Goal: Transaction & Acquisition: Subscribe to service/newsletter

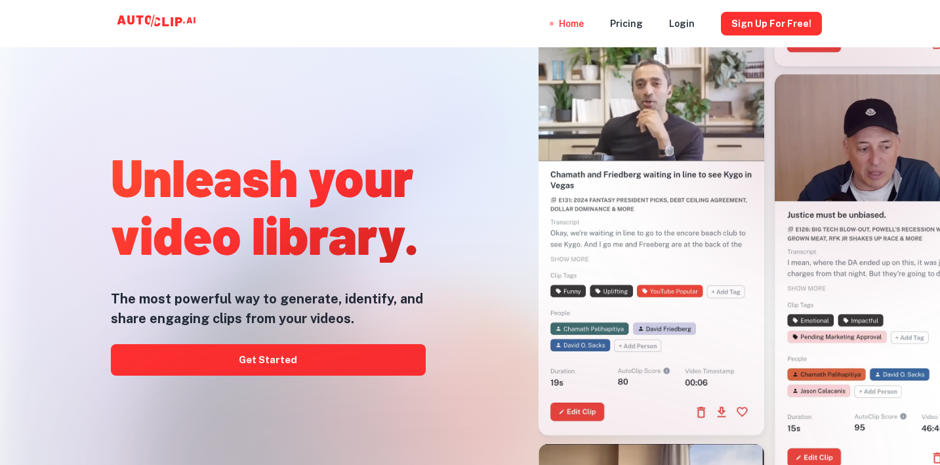
click at [352, 354] on div at bounding box center [470, 464] width 752 height 262
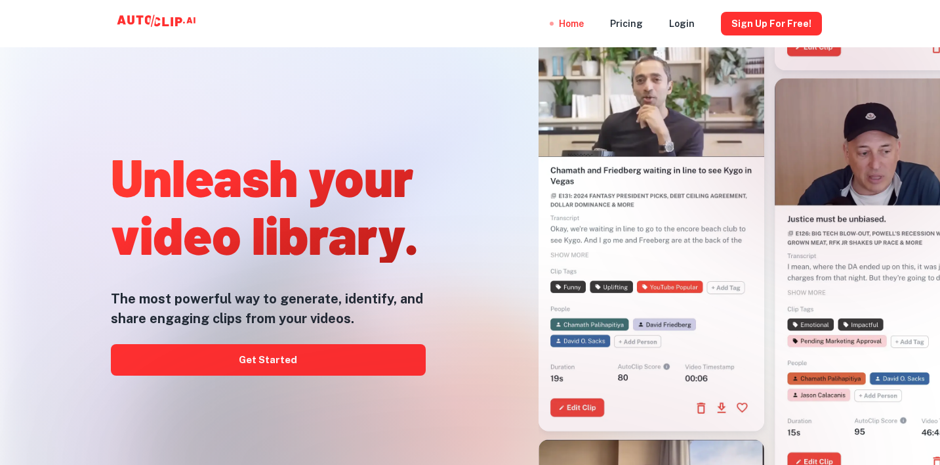
click at [303, 365] on div at bounding box center [470, 464] width 752 height 262
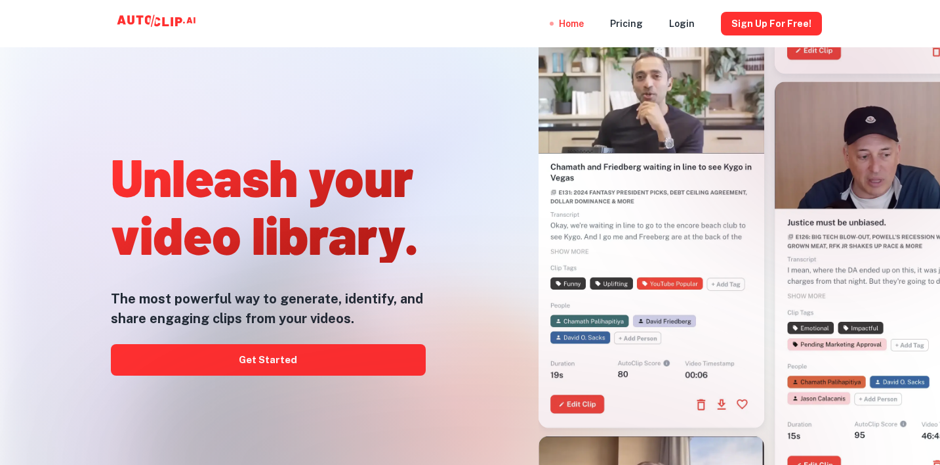
click at [257, 357] on div at bounding box center [470, 464] width 752 height 262
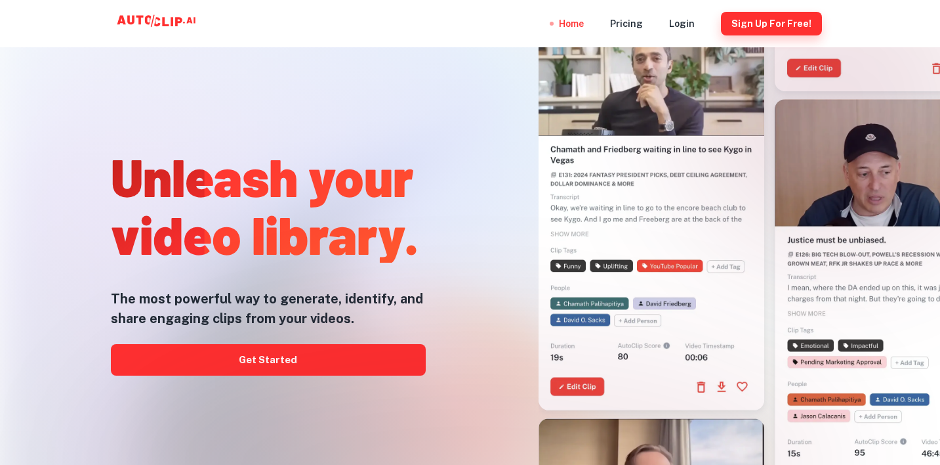
click at [757, 25] on button "Sign Up for free!" at bounding box center [771, 24] width 101 height 24
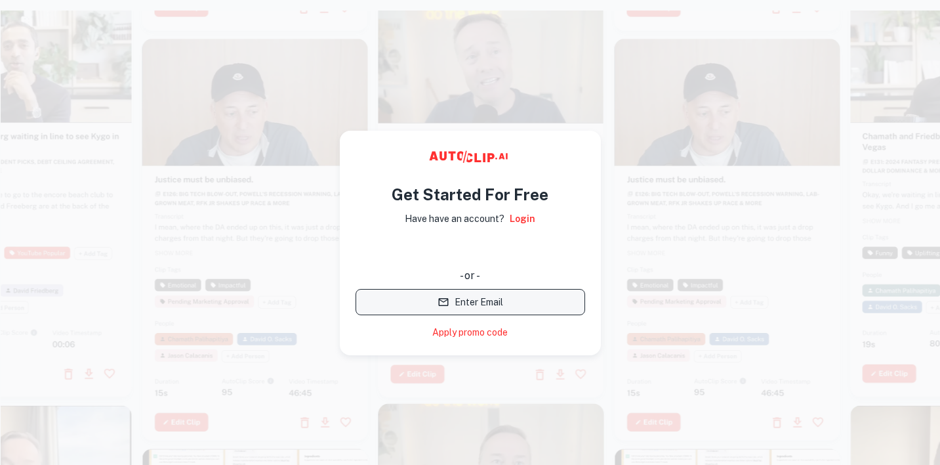
click at [489, 304] on button "Enter Email" at bounding box center [471, 302] width 230 height 26
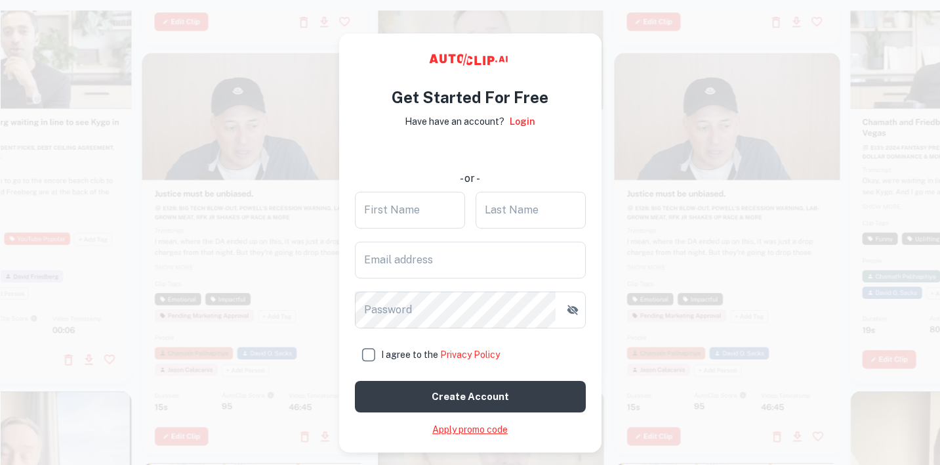
click at [484, 430] on link "Apply promo code" at bounding box center [469, 430] width 75 height 14
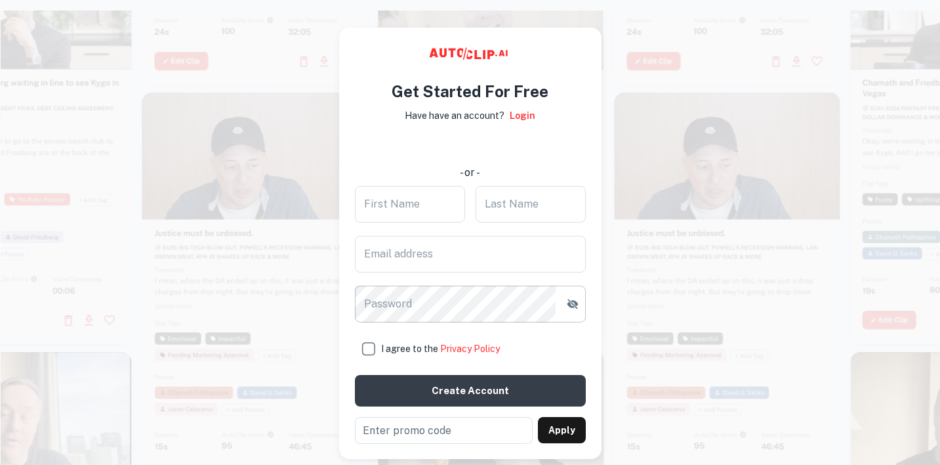
click at [570, 299] on icon "button" at bounding box center [572, 303] width 13 height 13
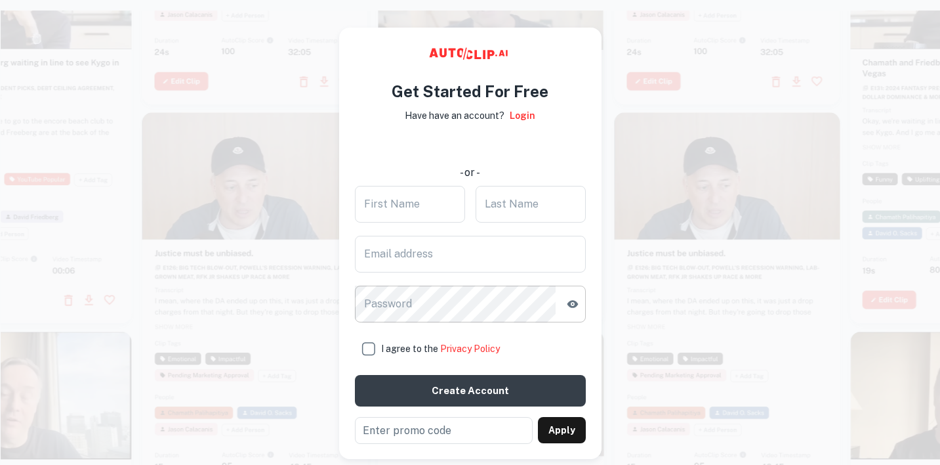
click at [280, 161] on video at bounding box center [255, 168] width 226 height 113
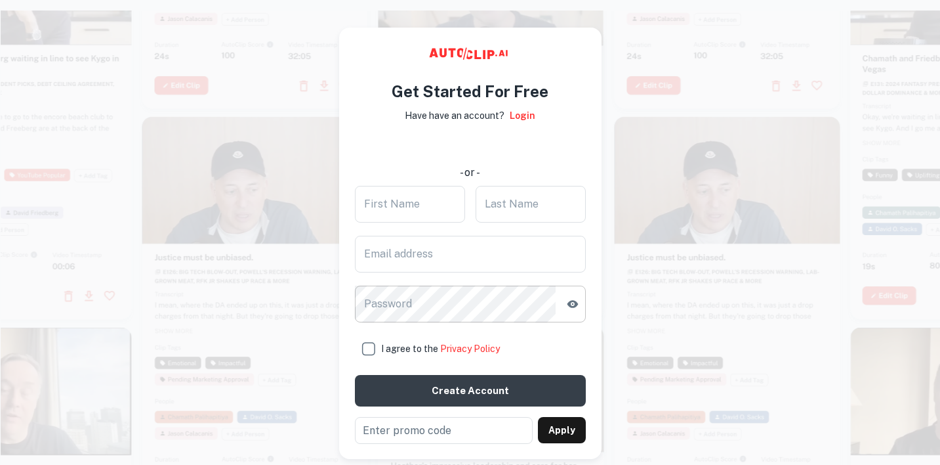
click at [447, 140] on div "使用 Google 账号登录。在新标签页中打开" at bounding box center [471, 146] width 230 height 29
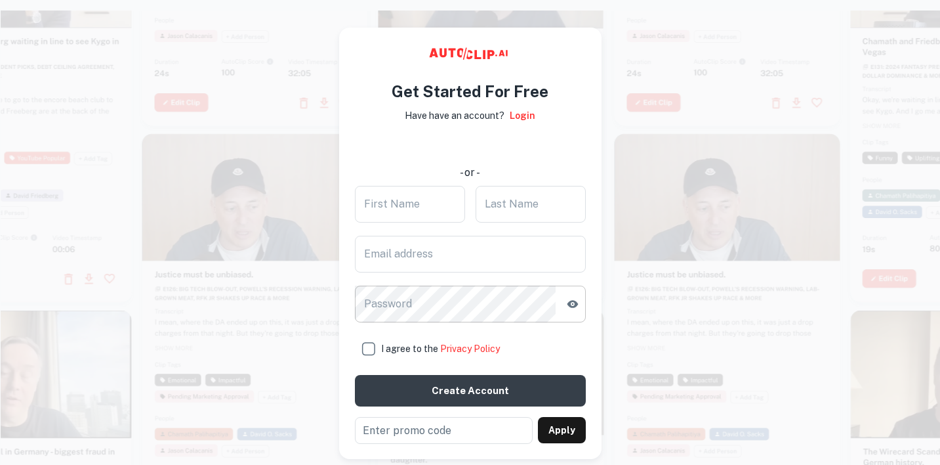
click at [574, 302] on icon "button" at bounding box center [572, 303] width 13 height 13
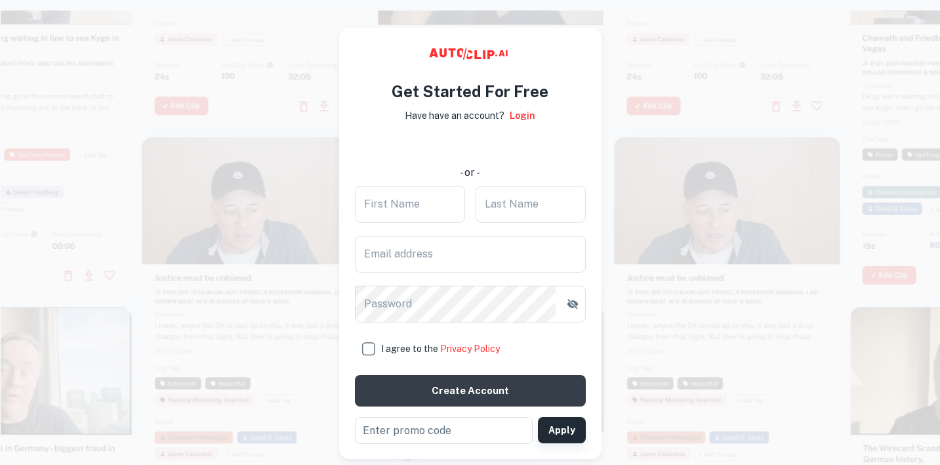
click at [561, 429] on button "Apply" at bounding box center [562, 430] width 48 height 26
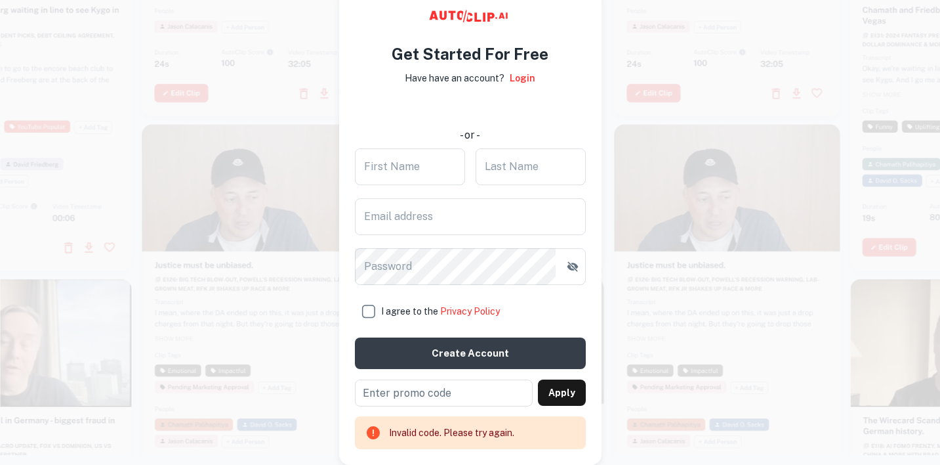
scroll to position [20, 0]
click at [474, 437] on div "Invalid code. Please try again." at bounding box center [451, 432] width 125 height 25
